Goal: Transaction & Acquisition: Purchase product/service

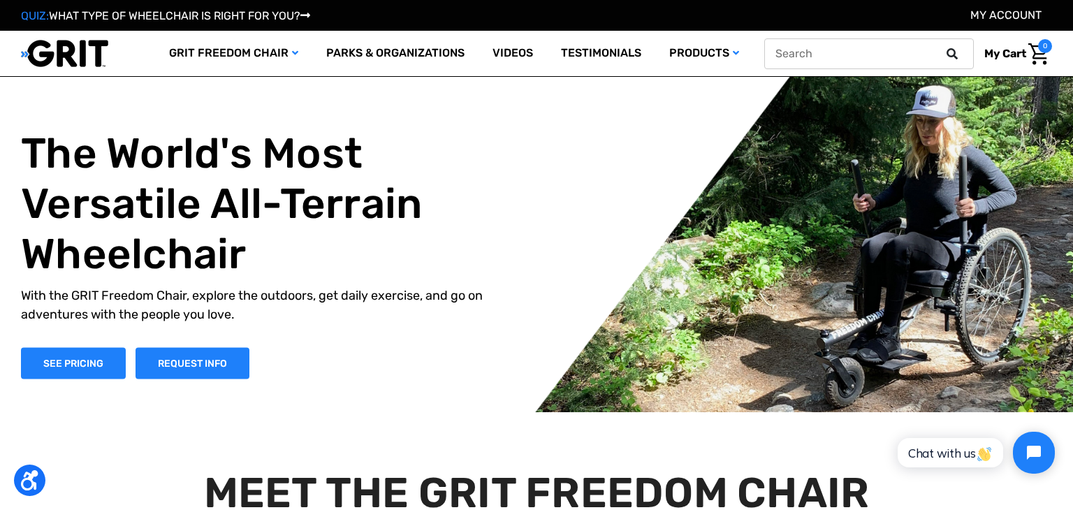
click at [950, 57] on icon at bounding box center [951, 53] width 11 height 11
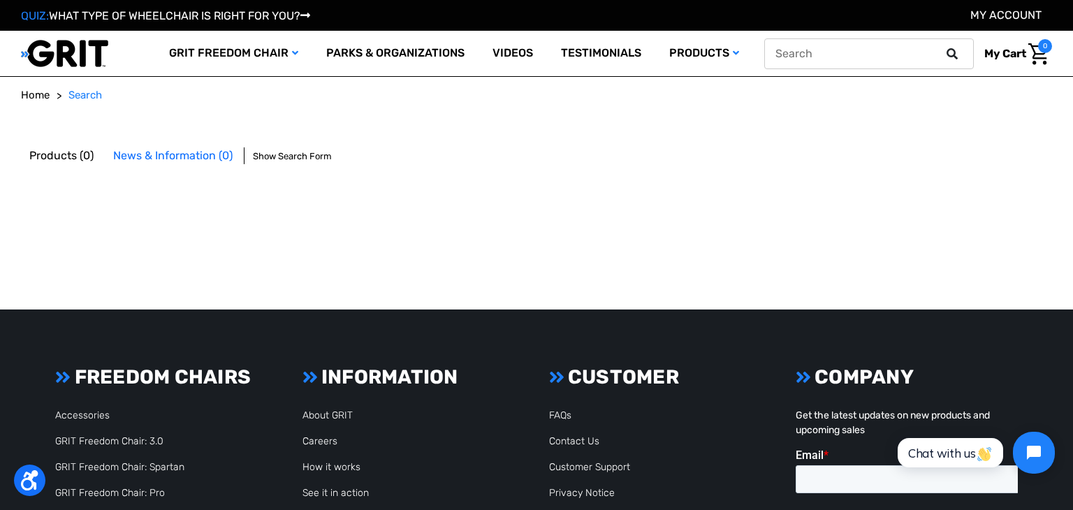
click at [953, 56] on icon at bounding box center [951, 53] width 11 height 11
click at [919, 52] on input "text" at bounding box center [869, 53] width 210 height 31
click at [875, 59] on input "access tr" at bounding box center [869, 53] width 210 height 31
type input "access trax mats"
click at [942, 47] on button at bounding box center [956, 53] width 28 height 13
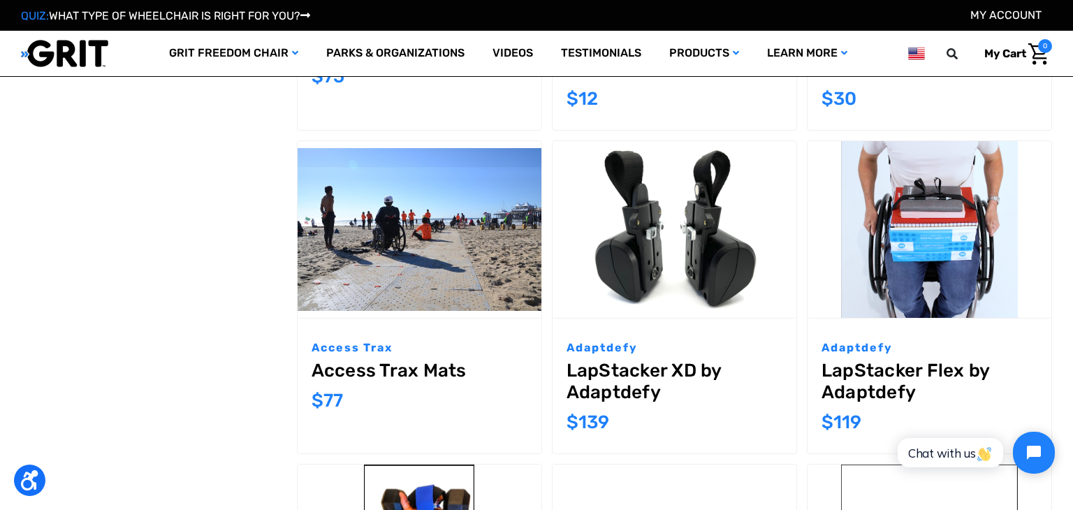
scroll to position [642, 0]
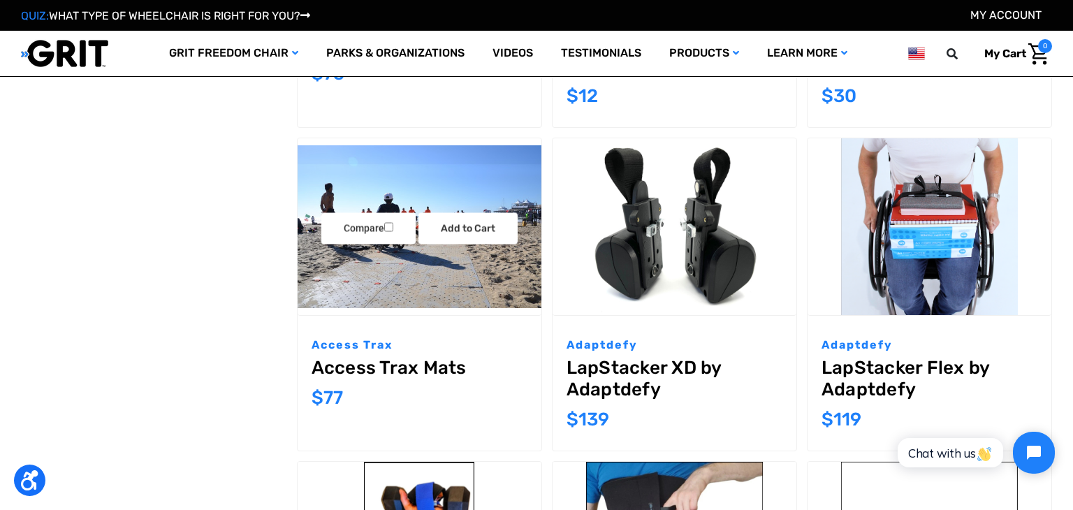
click at [411, 364] on link "Access Trax Mats" at bounding box center [420, 368] width 216 height 22
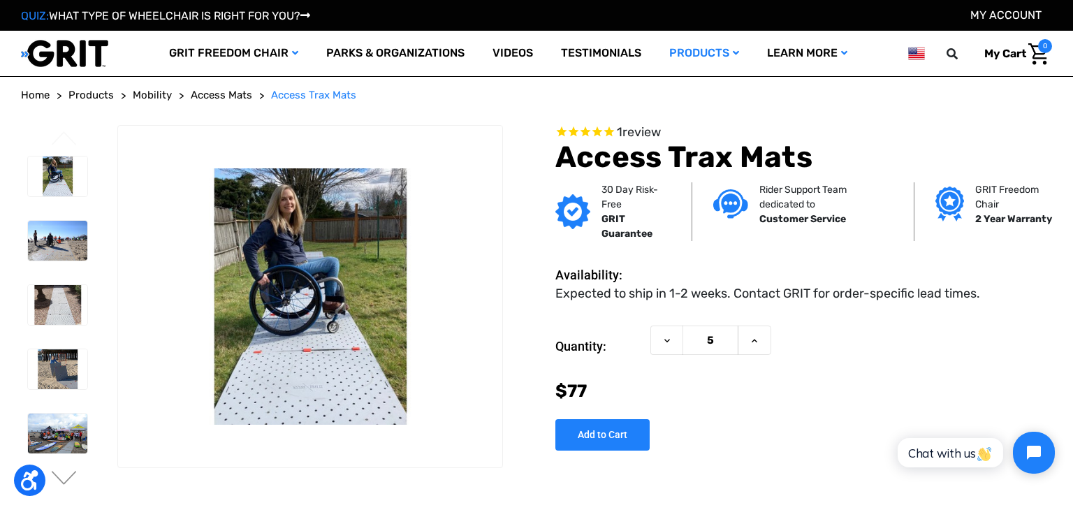
click at [721, 340] on input "5" at bounding box center [710, 340] width 56 height 30
type input "21"
click at [623, 428] on input "Add to Cart" at bounding box center [602, 434] width 94 height 31
type input "Add to Cart"
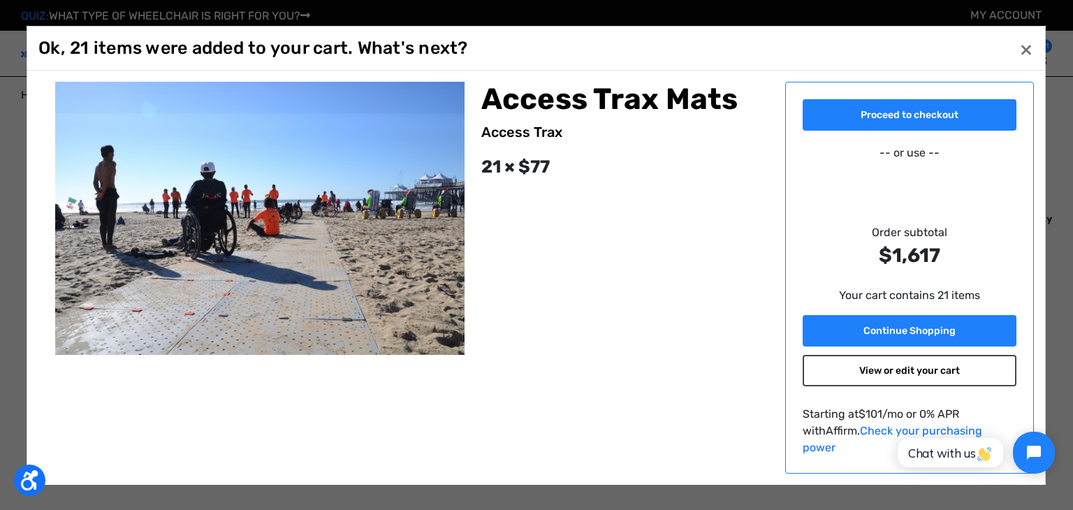
click at [931, 381] on link "View or edit your cart" at bounding box center [910, 370] width 214 height 31
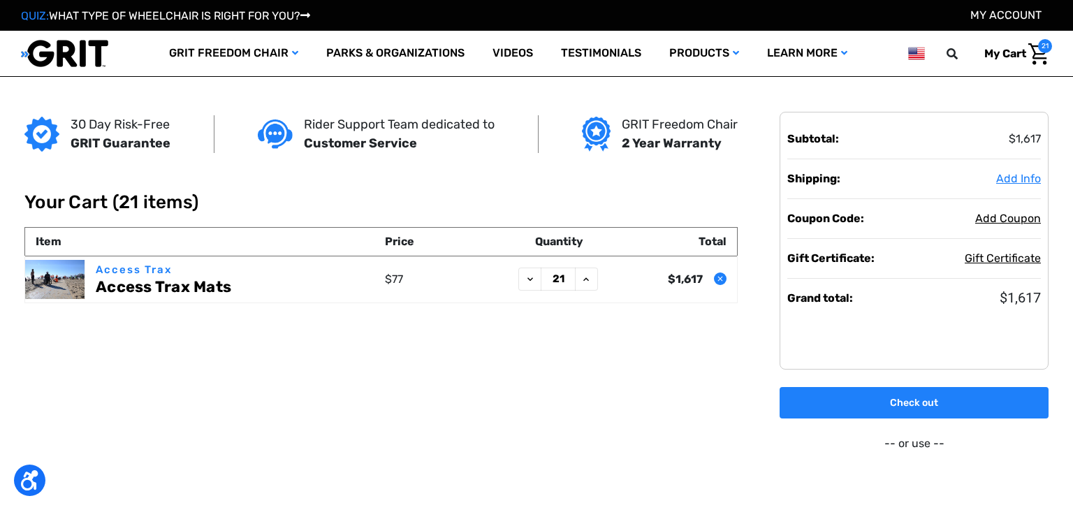
click at [1027, 184] on span "Add Info" at bounding box center [1018, 178] width 45 height 13
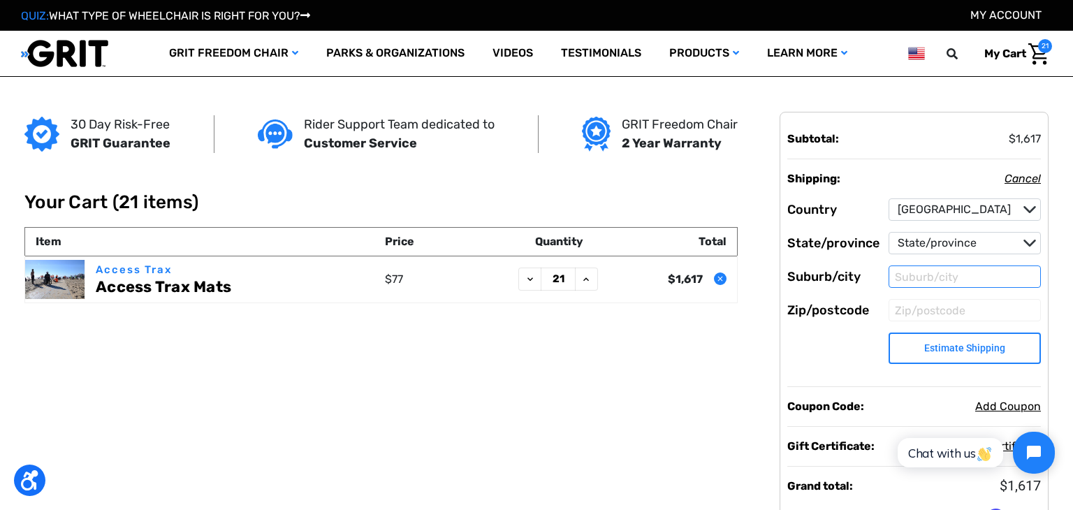
click at [942, 279] on input "Suburb/city" at bounding box center [964, 276] width 152 height 22
type input "[GEOGRAPHIC_DATA]"
select select "61"
type input "22901"
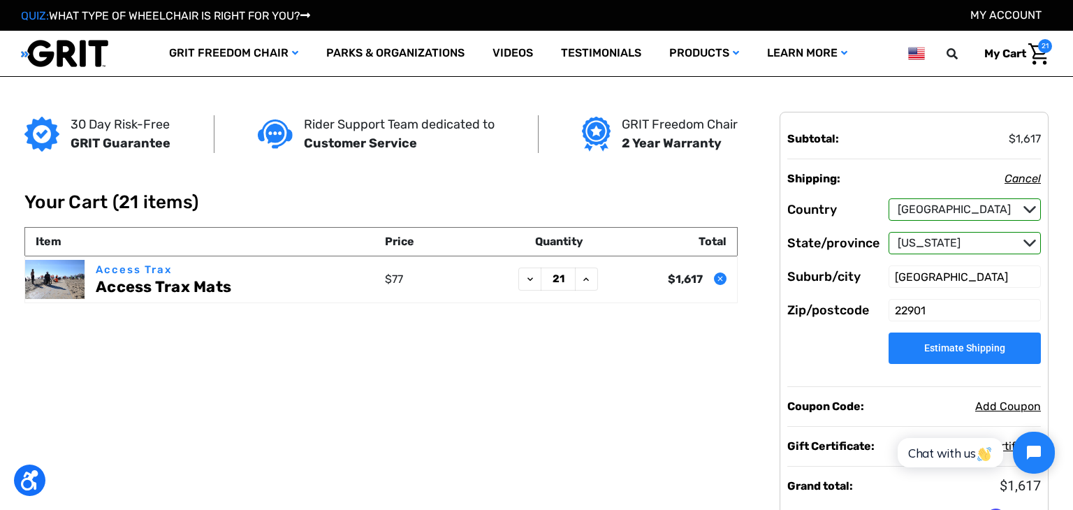
click at [963, 346] on button "Estimate Shipping" at bounding box center [964, 347] width 152 height 31
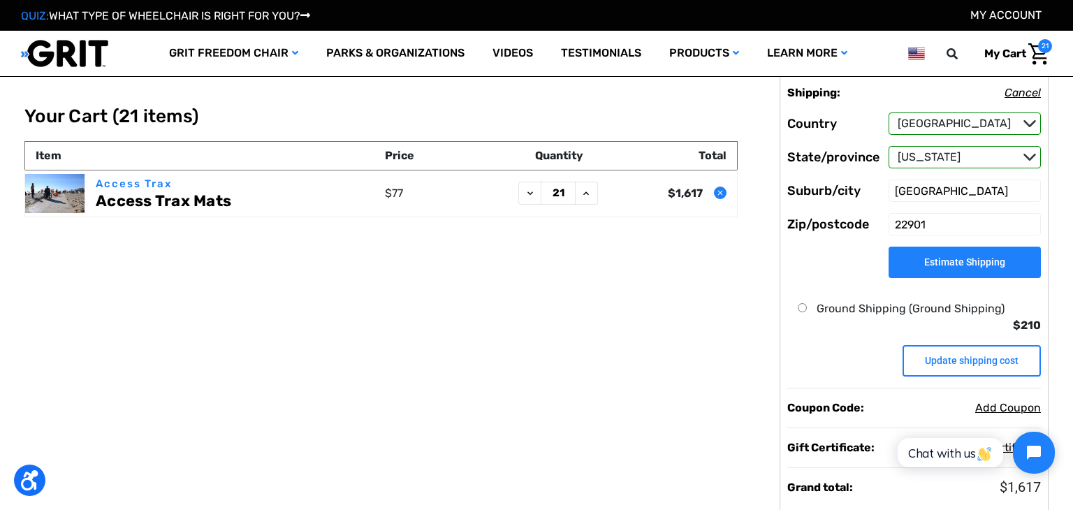
scroll to position [8, 0]
click at [932, 311] on label "Ground Shipping (Ground Shipping)" at bounding box center [911, 309] width 188 height 17
click at [807, 311] on input "Ground Shipping (Ground Shipping)" at bounding box center [802, 308] width 9 height 9
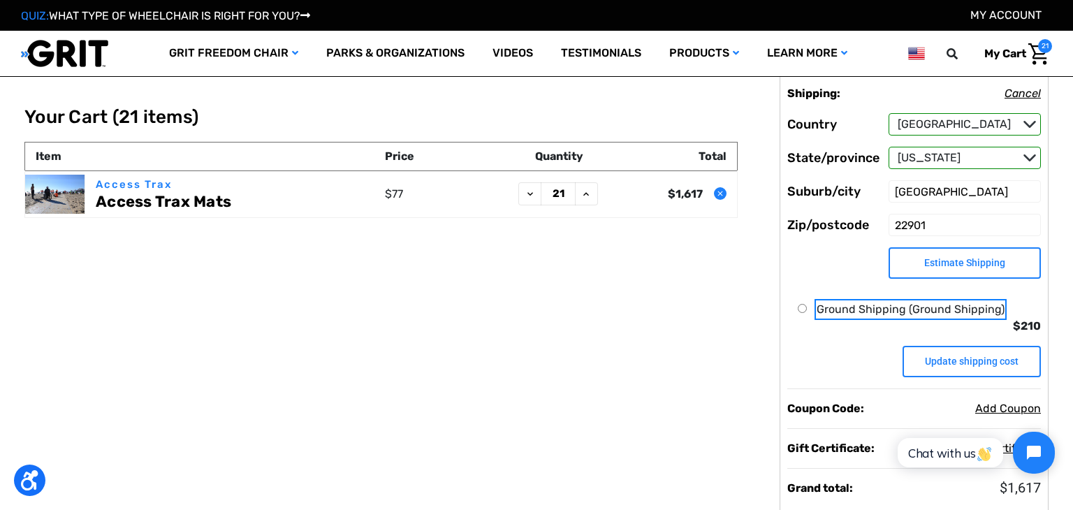
radio input "true"
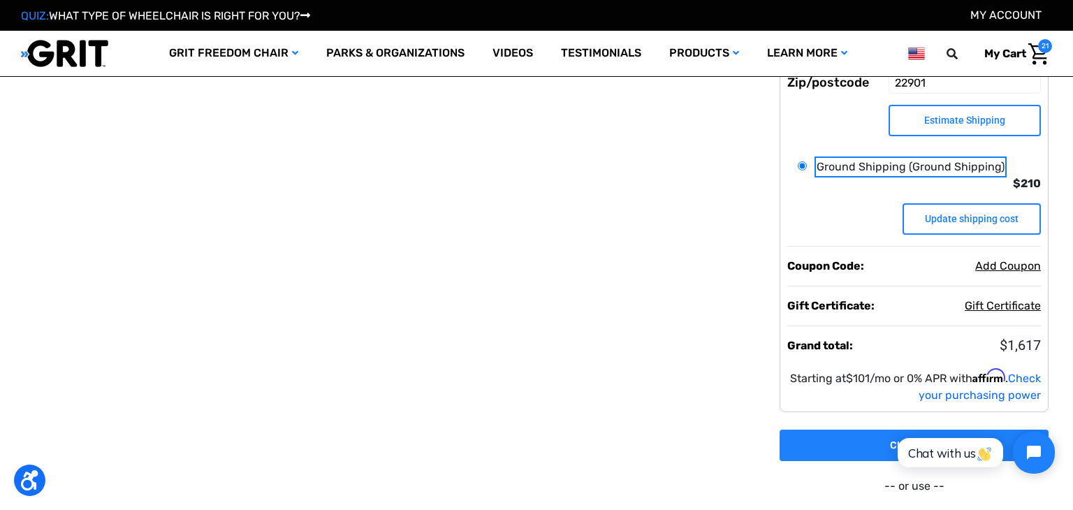
scroll to position [153, 0]
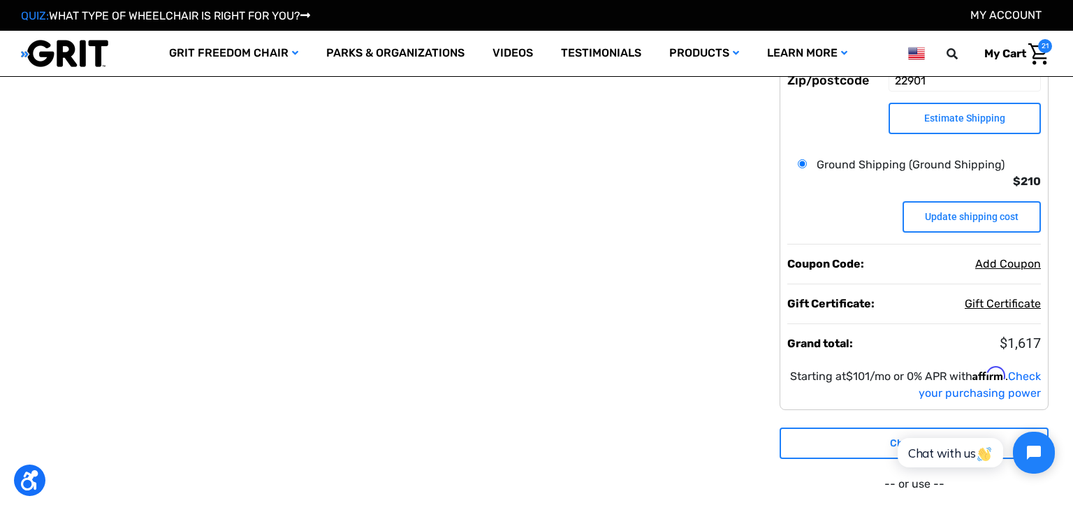
click at [884, 438] on link "Check out" at bounding box center [914, 442] width 269 height 31
